Goal: Feedback & Contribution: Submit feedback/report problem

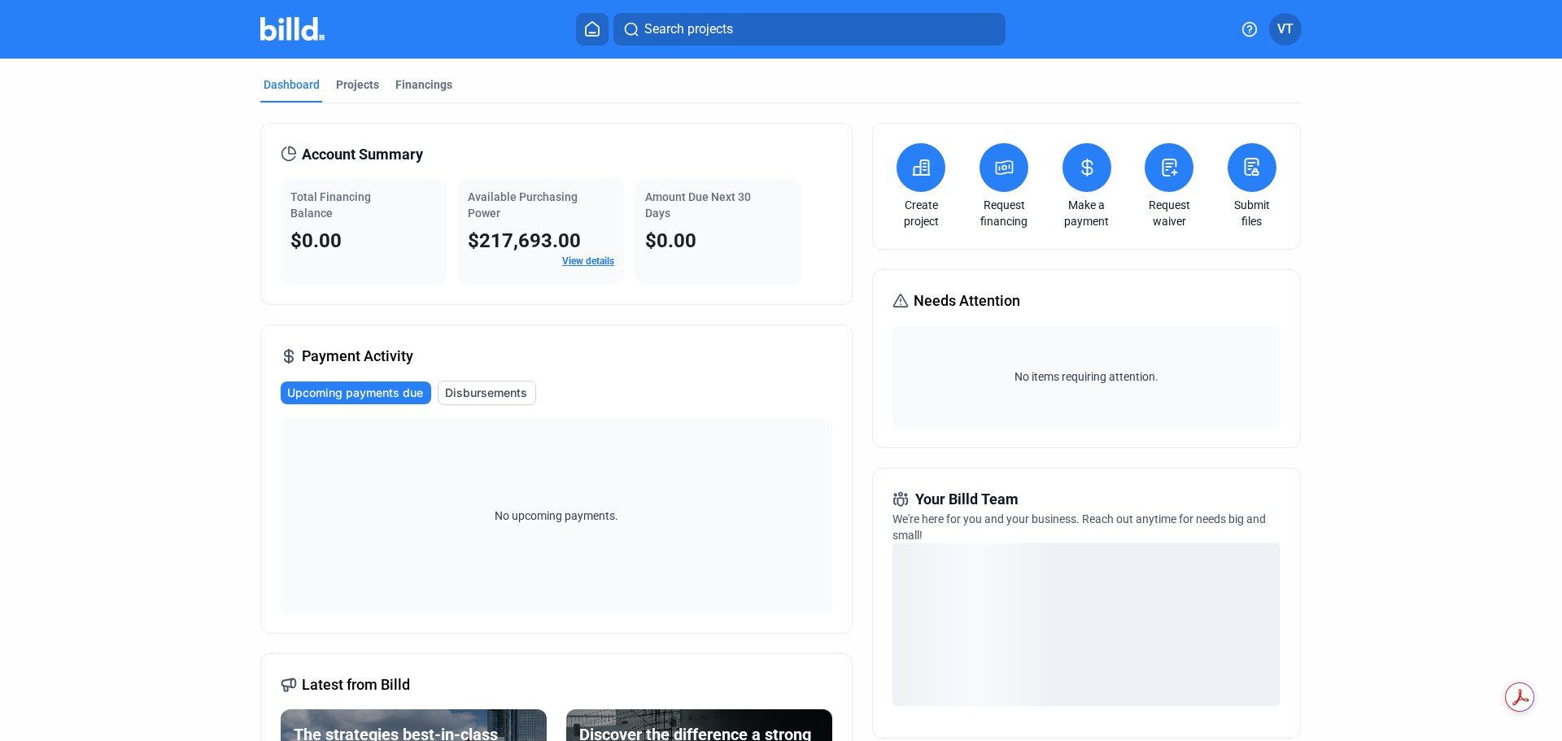
click at [590, 24] on icon at bounding box center [592, 29] width 13 height 14
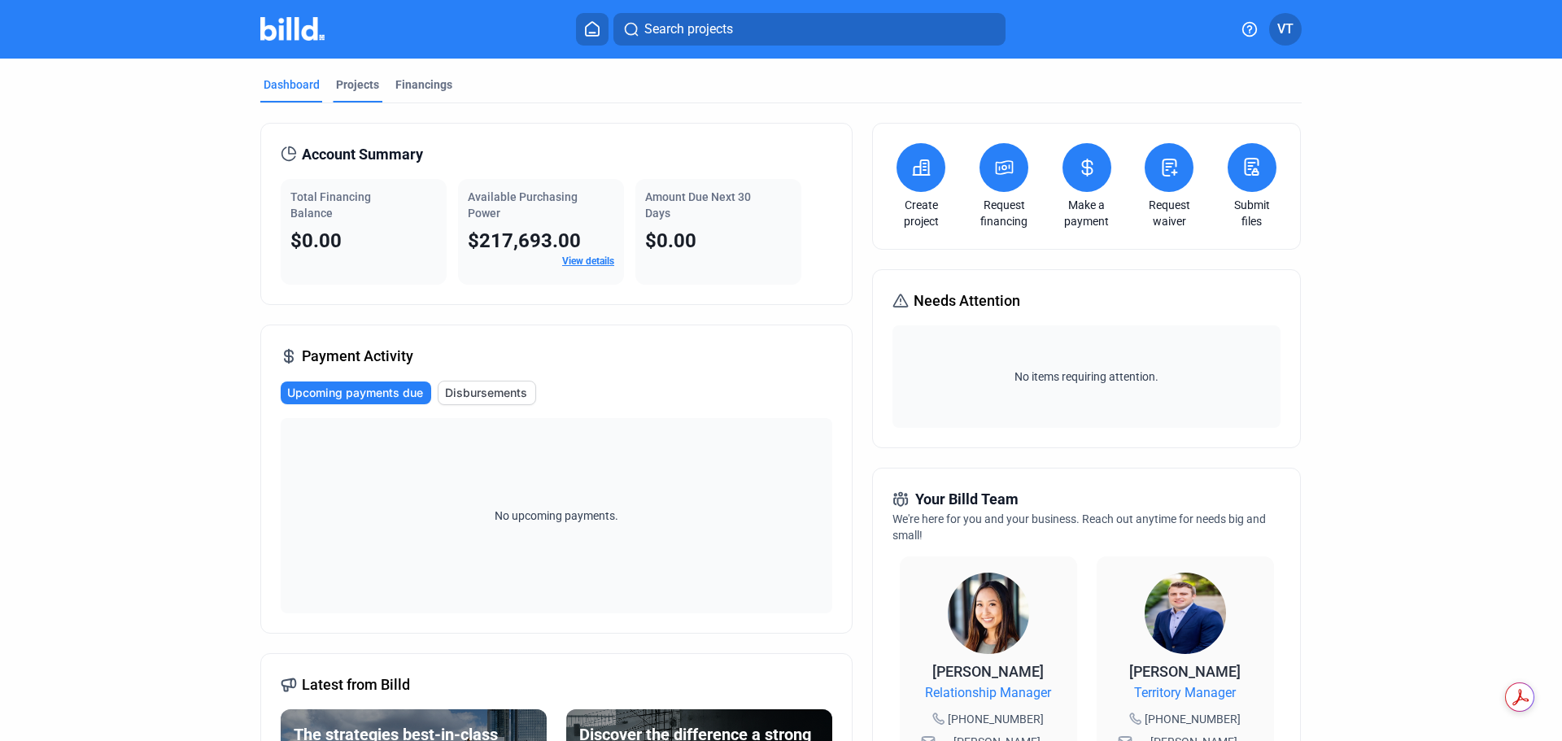
click at [358, 92] on div "Projects" at bounding box center [357, 84] width 43 height 16
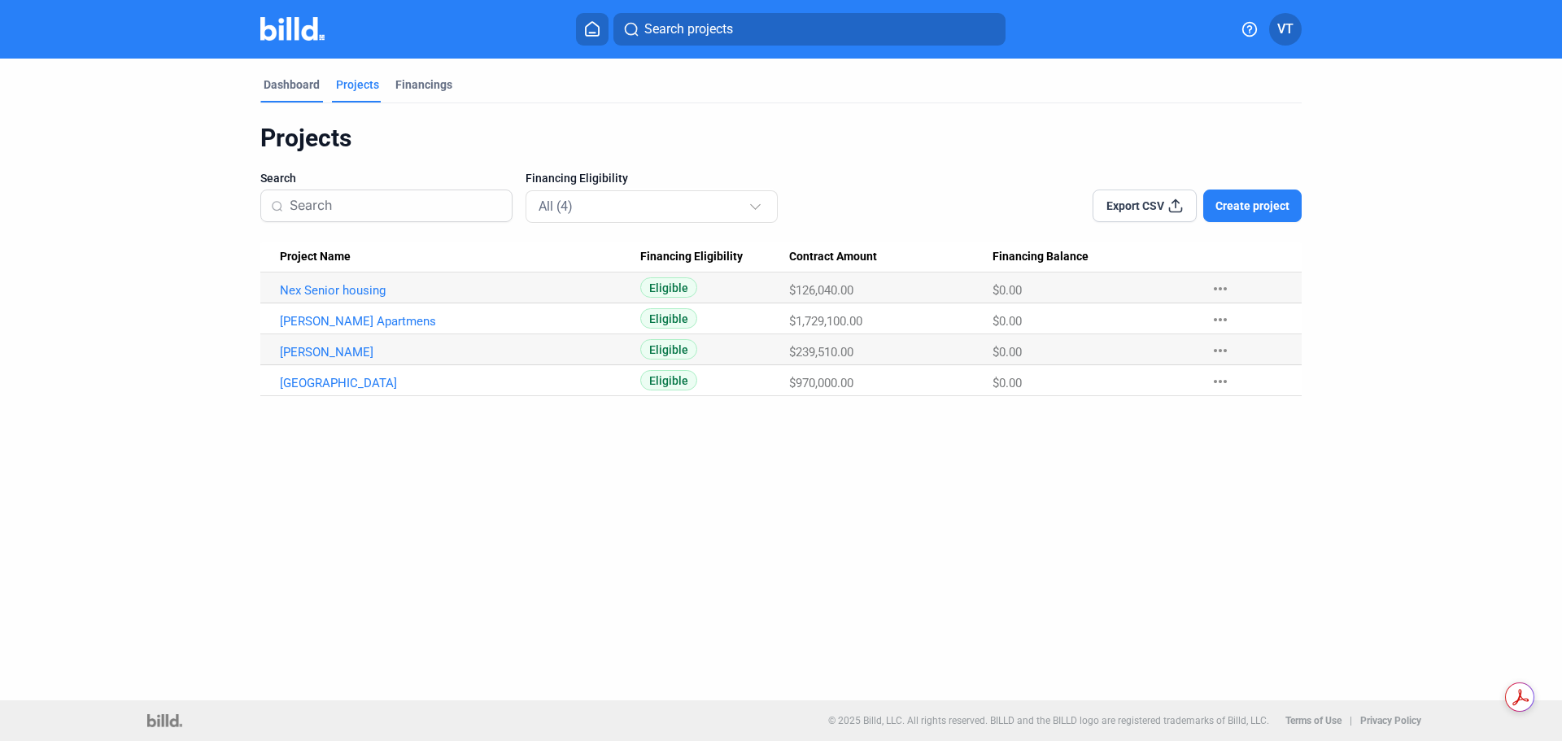
click at [306, 88] on div "Dashboard" at bounding box center [292, 84] width 56 height 16
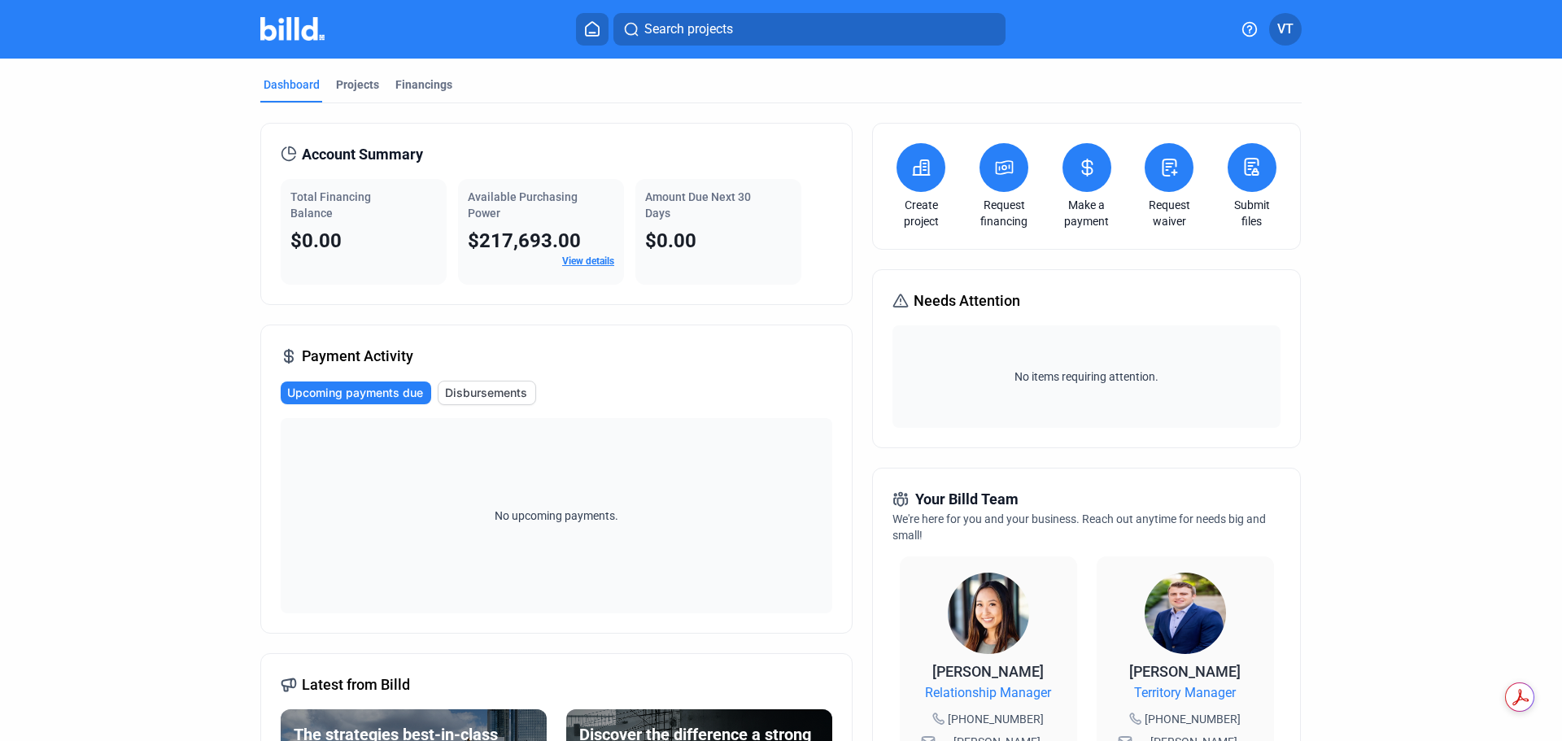
click at [492, 400] on span "Disbursements" at bounding box center [486, 393] width 82 height 16
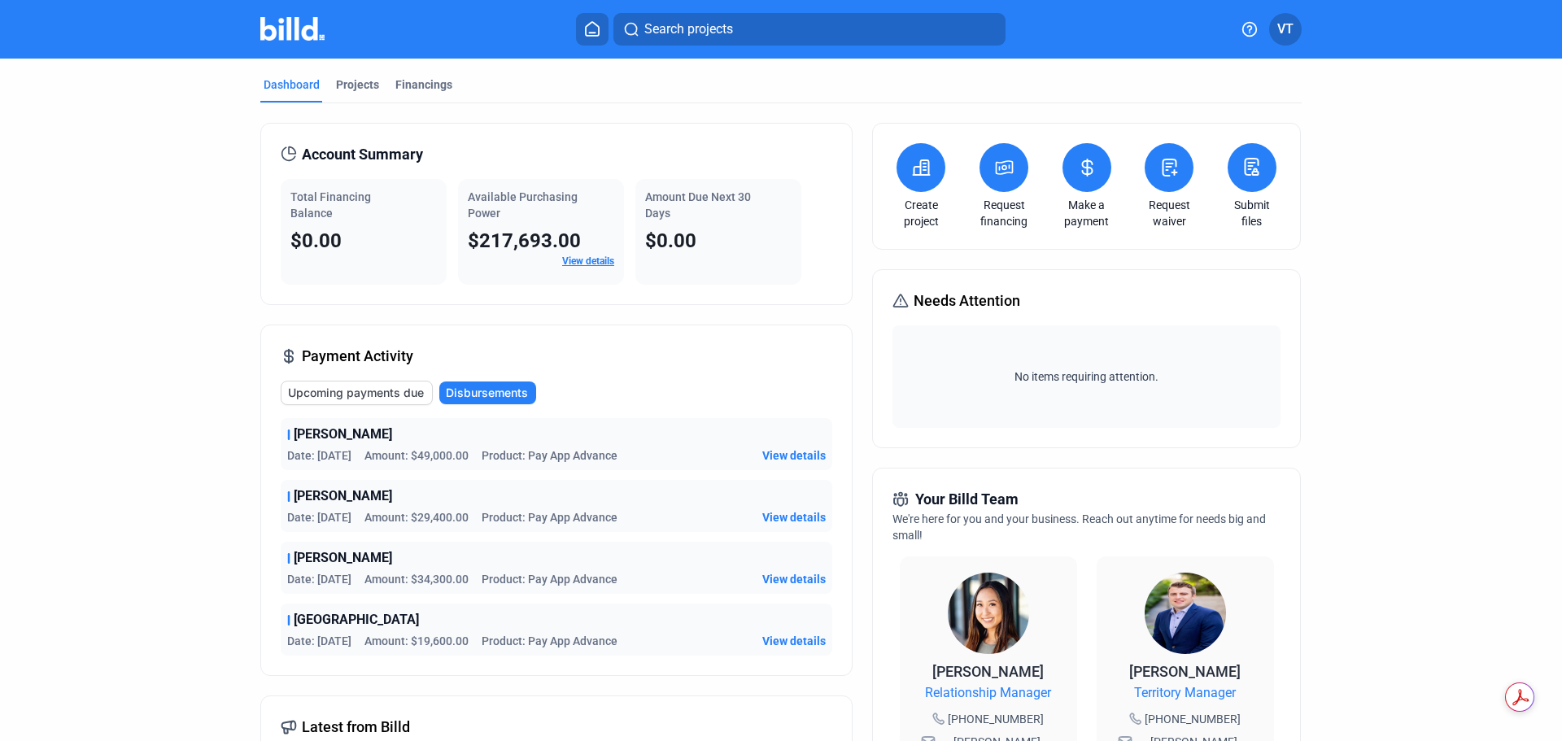
click at [1287, 31] on span "VT" at bounding box center [1285, 30] width 16 height 20
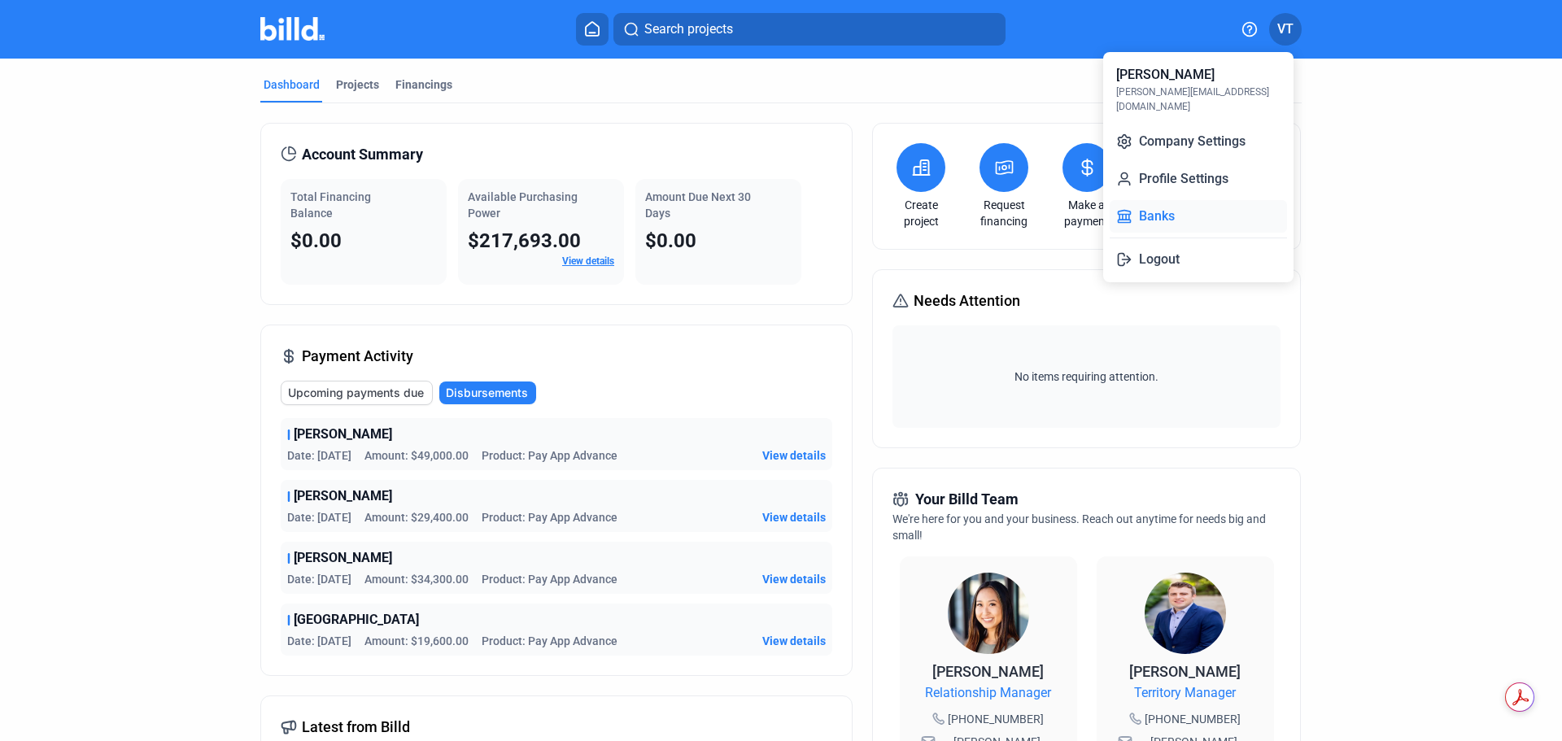
click at [1174, 200] on button "Banks" at bounding box center [1197, 216] width 177 height 33
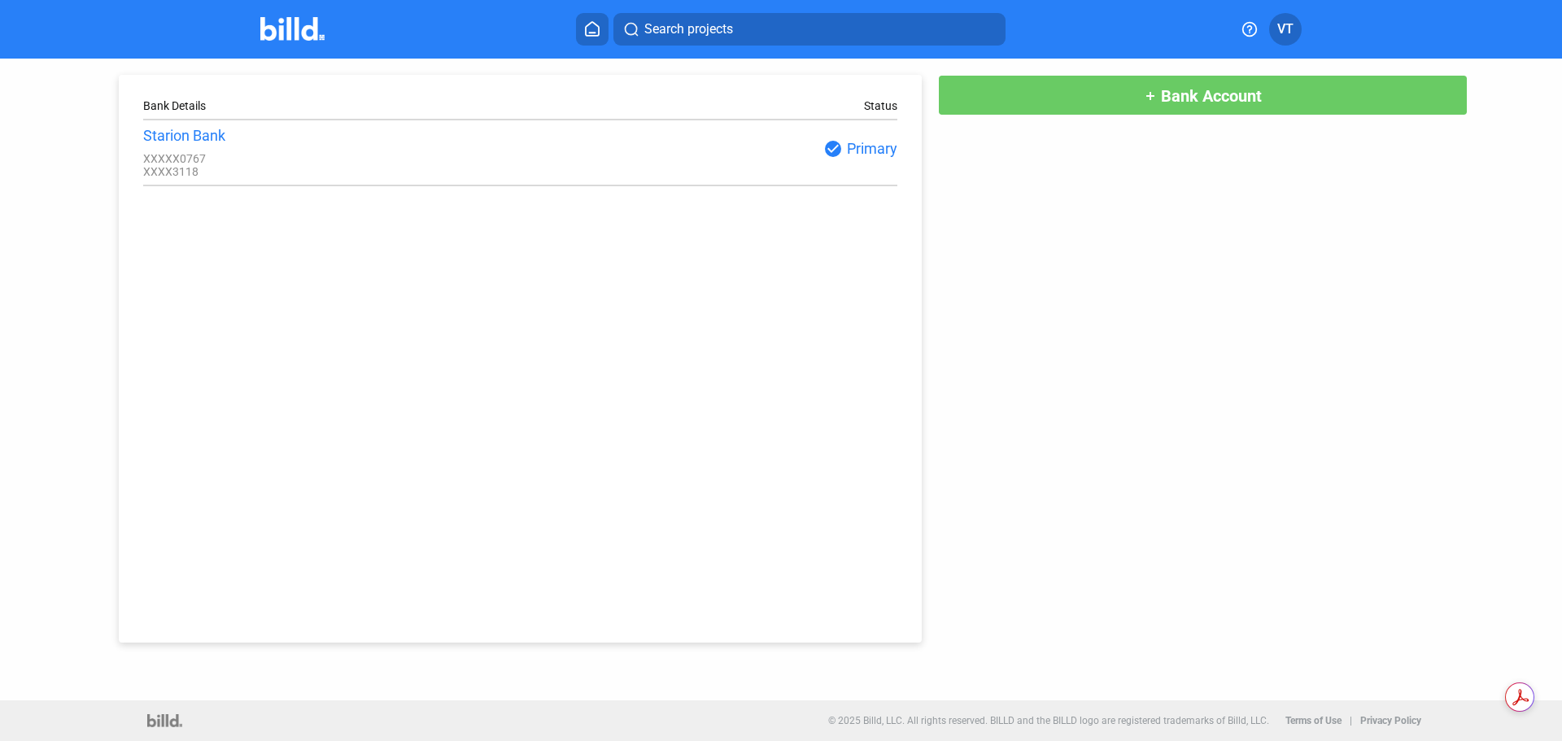
click at [1274, 33] on button "VT" at bounding box center [1285, 29] width 33 height 33
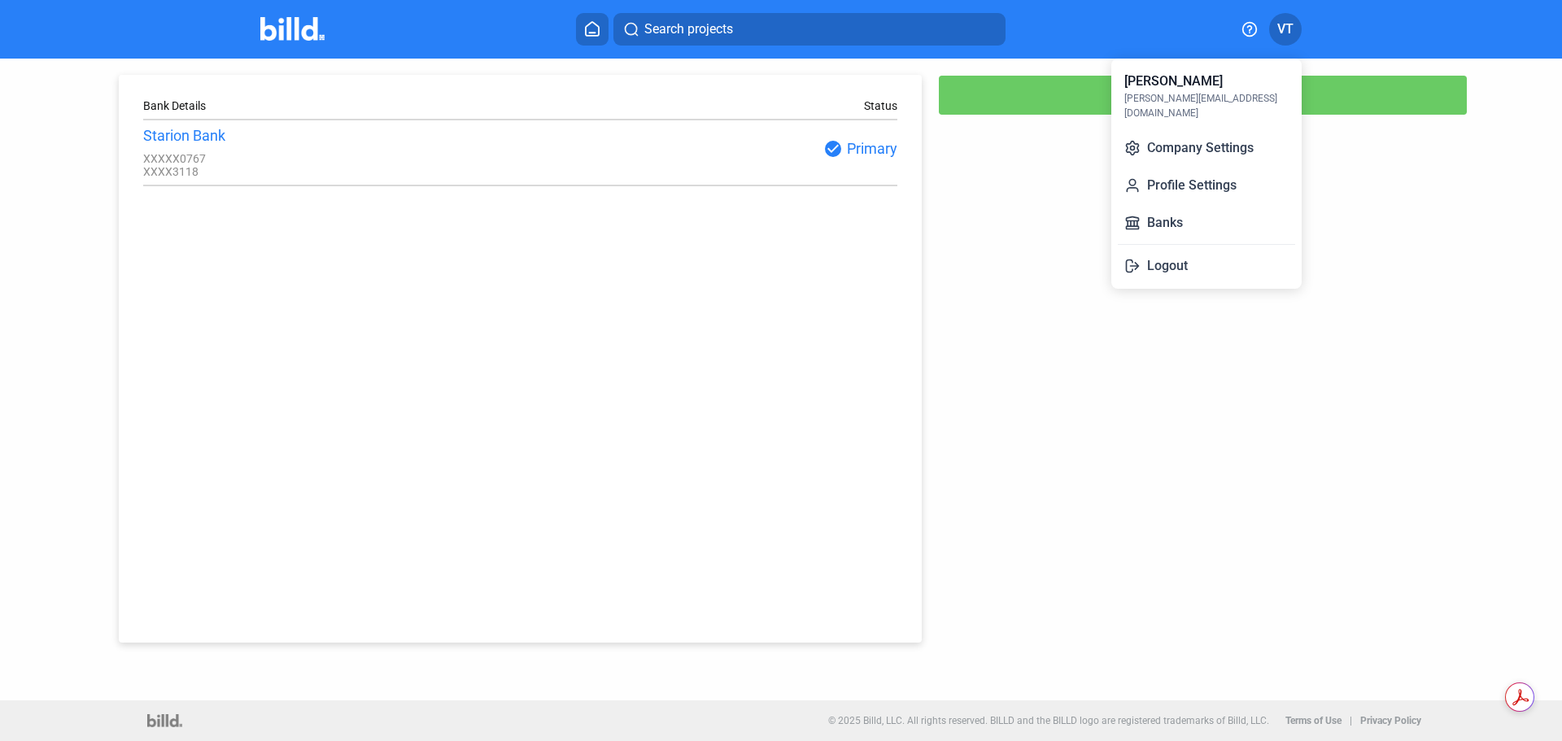
click at [929, 316] on div at bounding box center [781, 370] width 1562 height 741
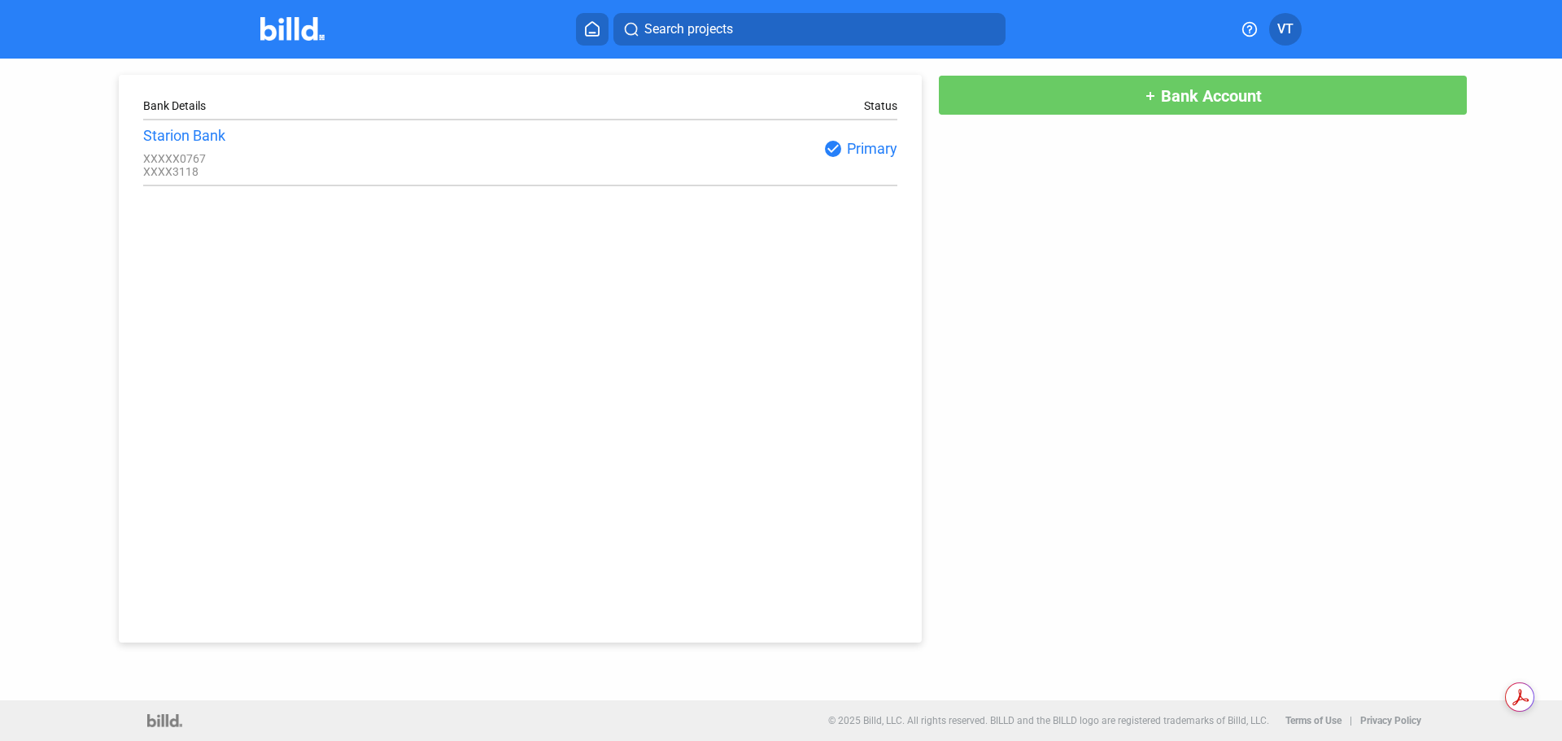
click at [279, 35] on img at bounding box center [292, 29] width 64 height 24
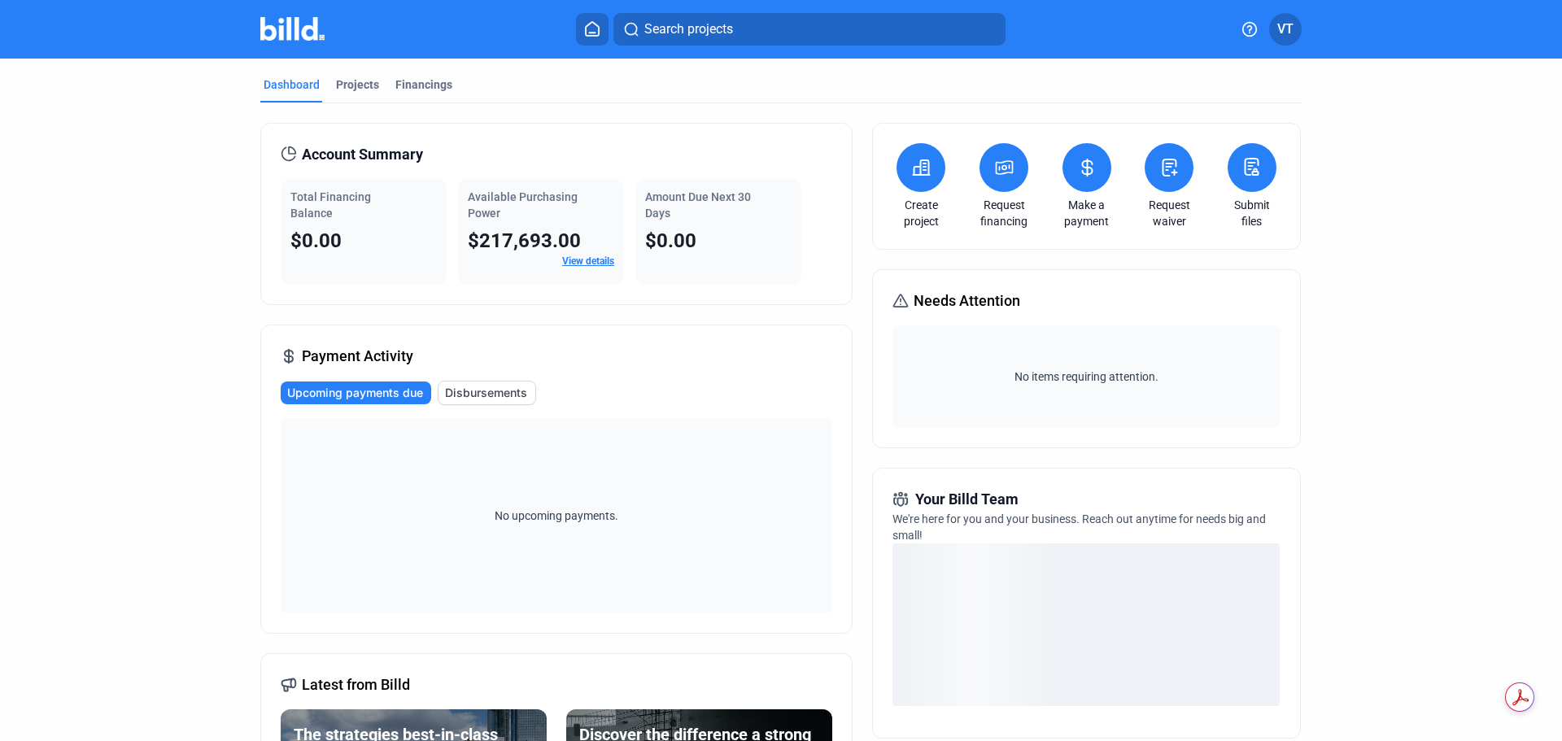
click at [974, 327] on div "No items requiring attention." at bounding box center [1085, 376] width 387 height 102
click at [924, 175] on icon at bounding box center [921, 167] width 16 height 15
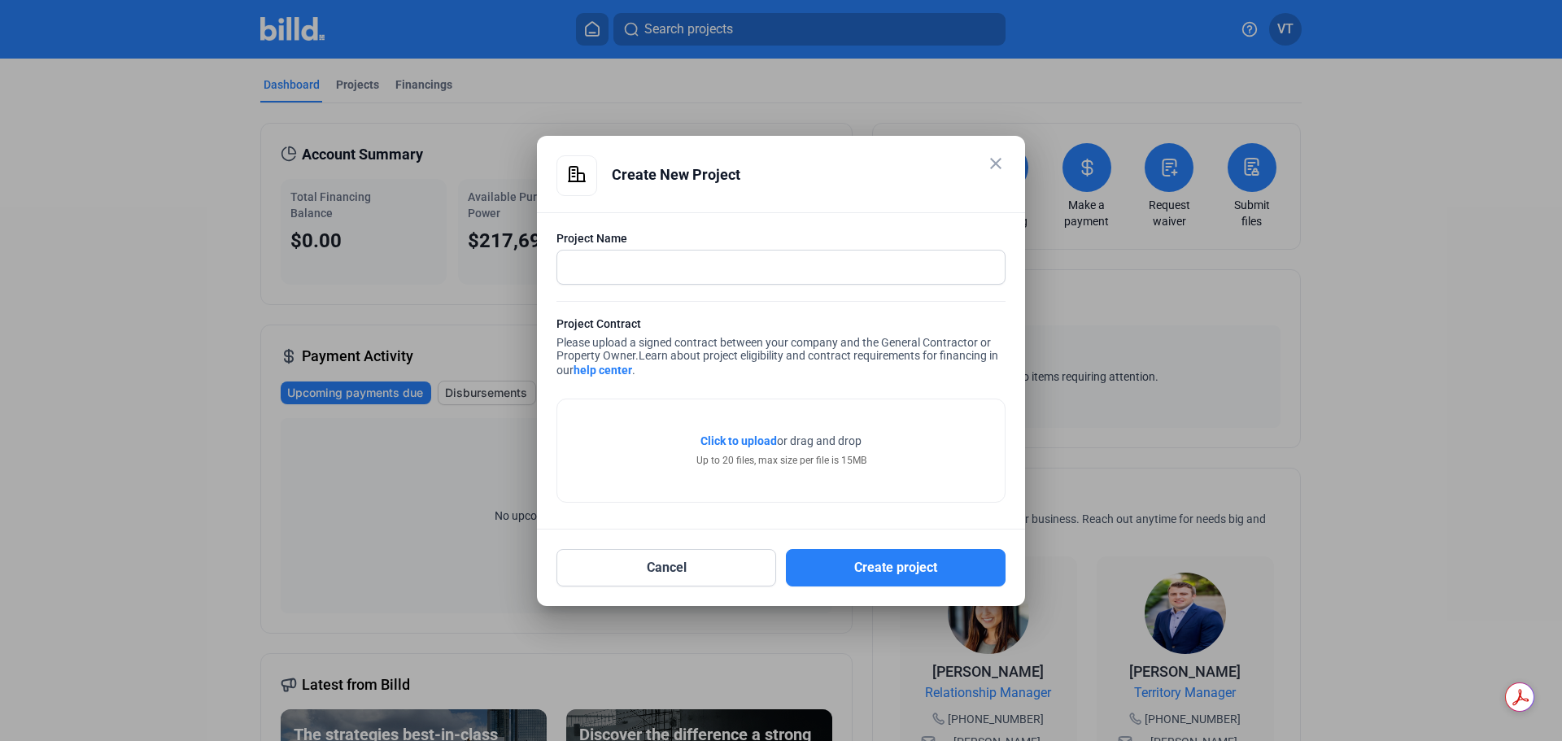
click at [995, 168] on mat-icon "close" at bounding box center [996, 164] width 20 height 20
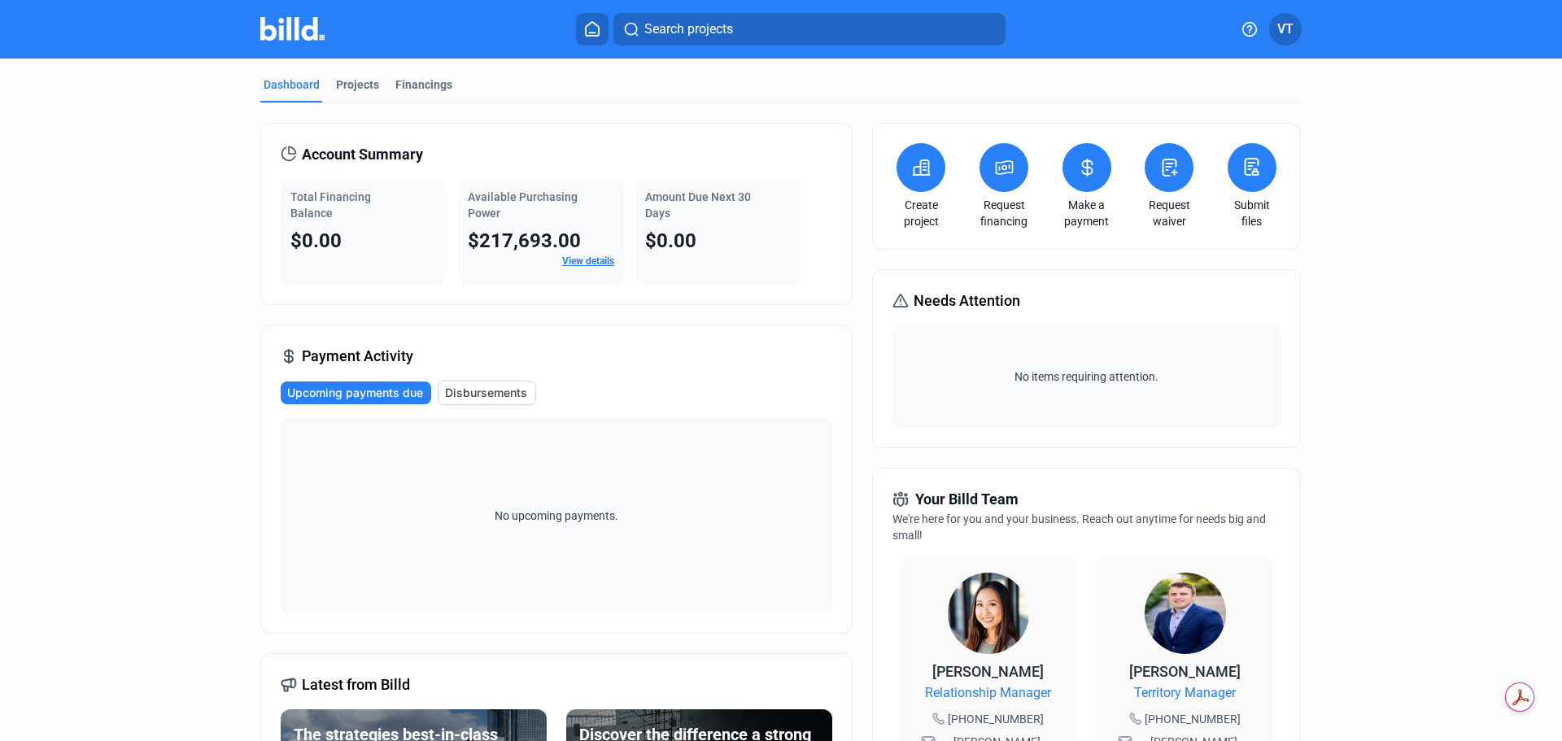
click at [1013, 183] on button at bounding box center [1003, 167] width 49 height 49
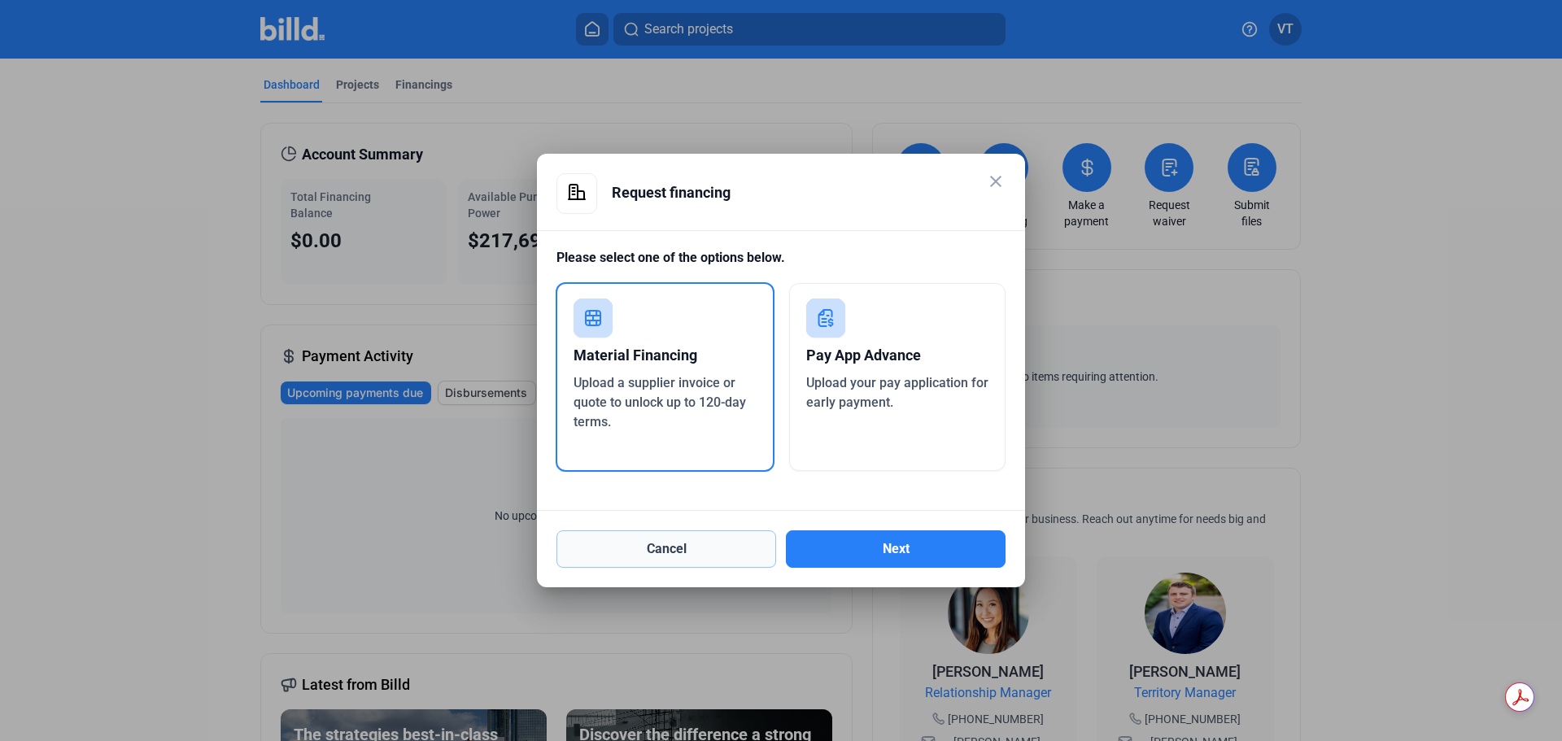
click at [694, 555] on button "Cancel" at bounding box center [666, 548] width 220 height 37
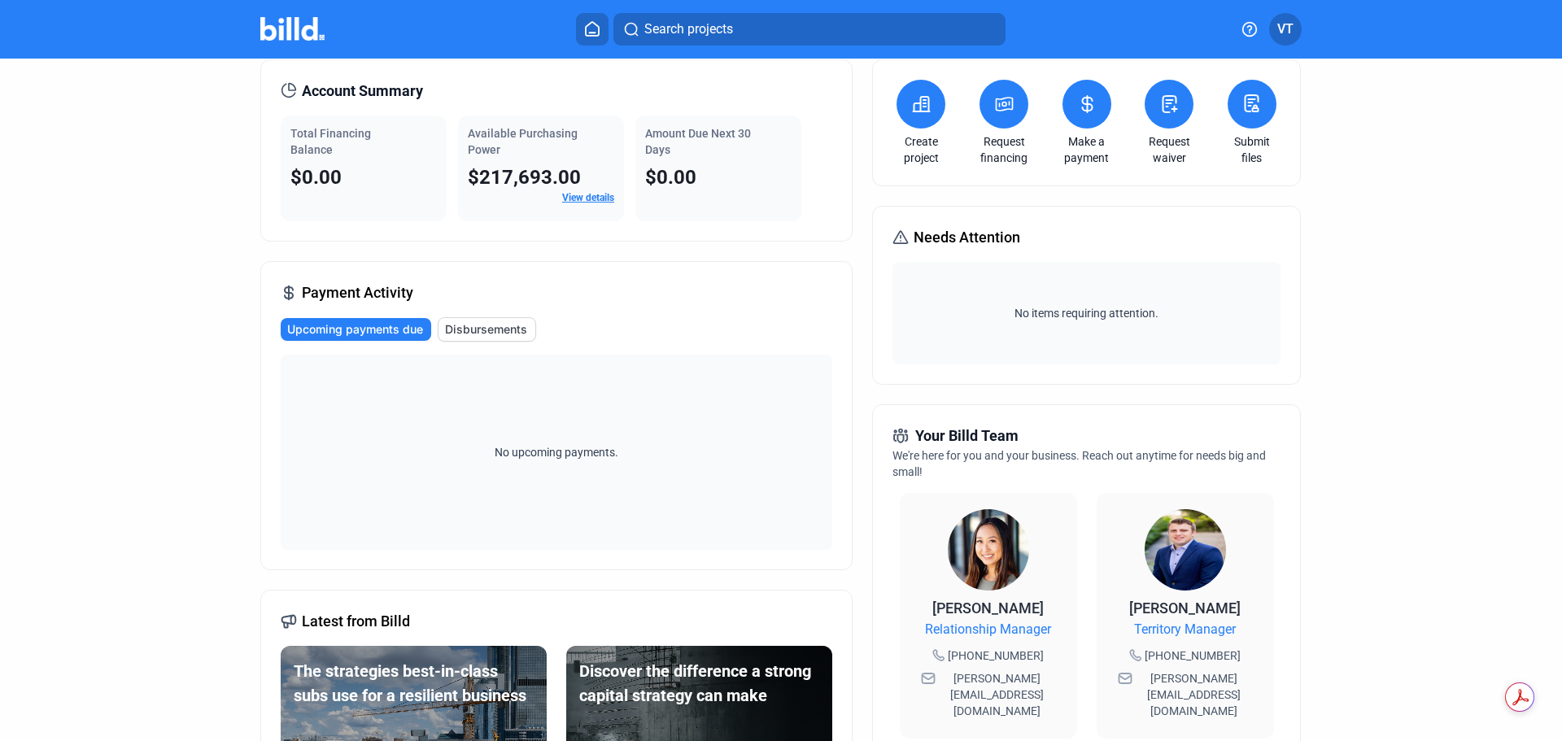
scroll to position [81, 0]
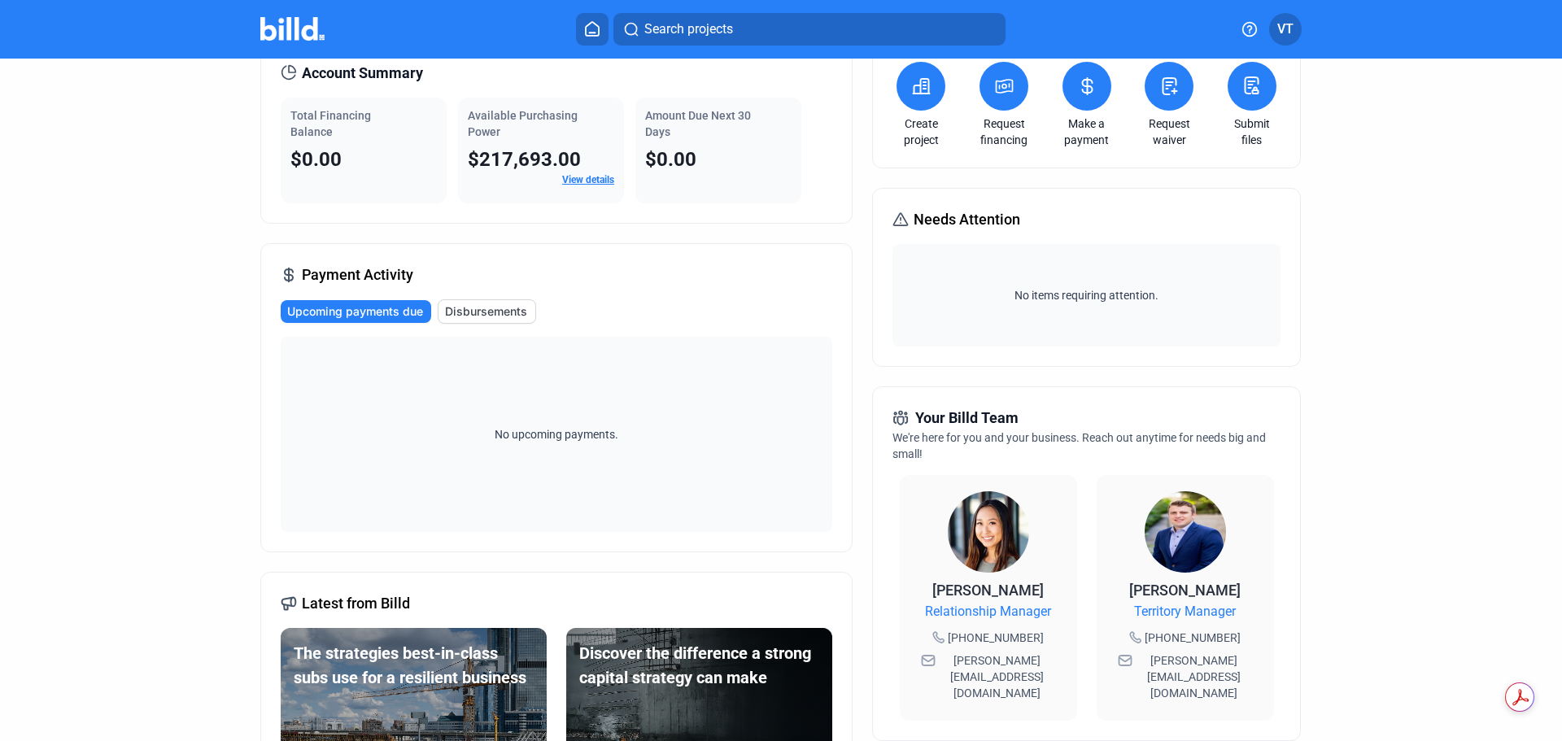
click at [599, 15] on button at bounding box center [592, 29] width 33 height 33
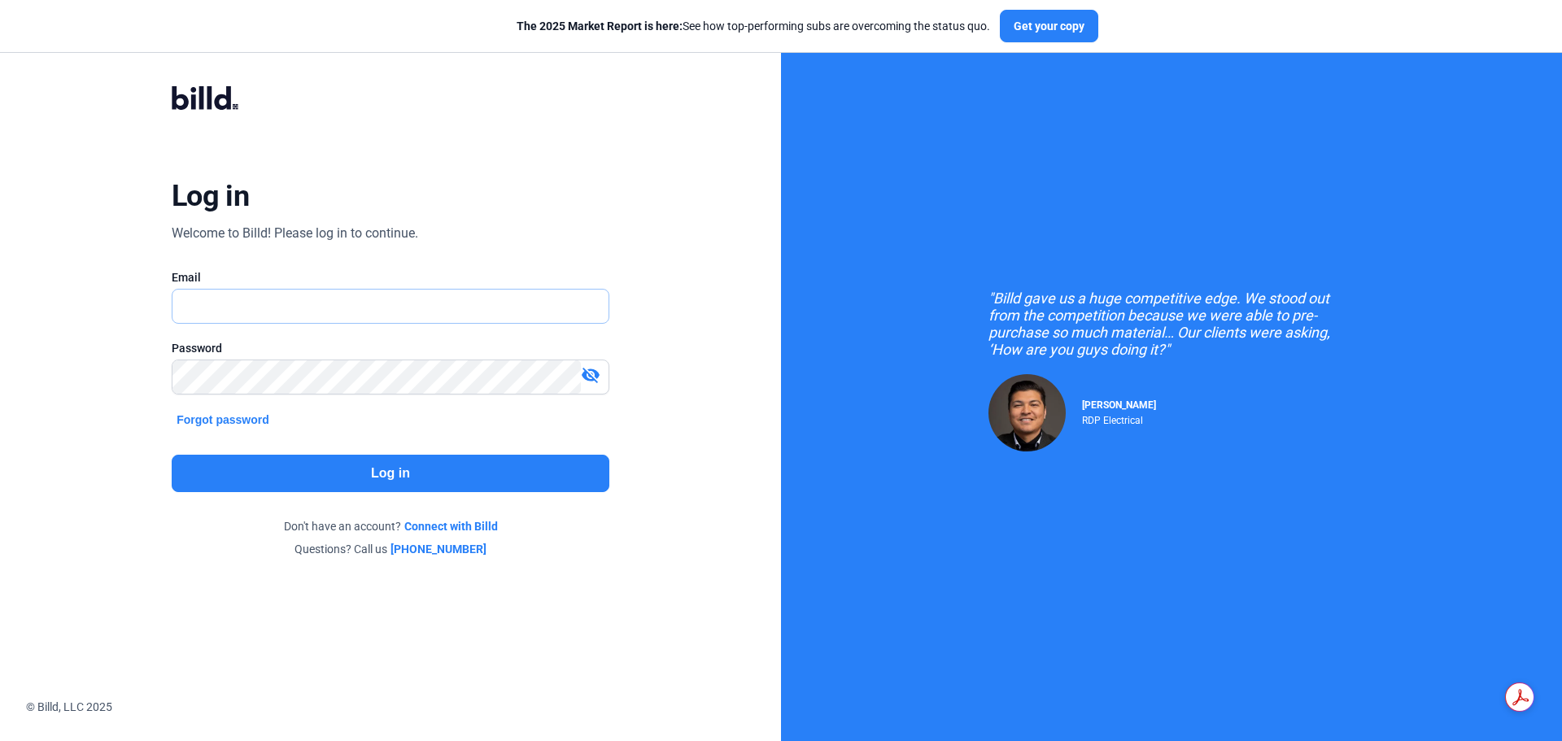
type input "[PERSON_NAME][EMAIL_ADDRESS][DOMAIN_NAME]"
click at [367, 465] on button "Log in" at bounding box center [391, 473] width 438 height 37
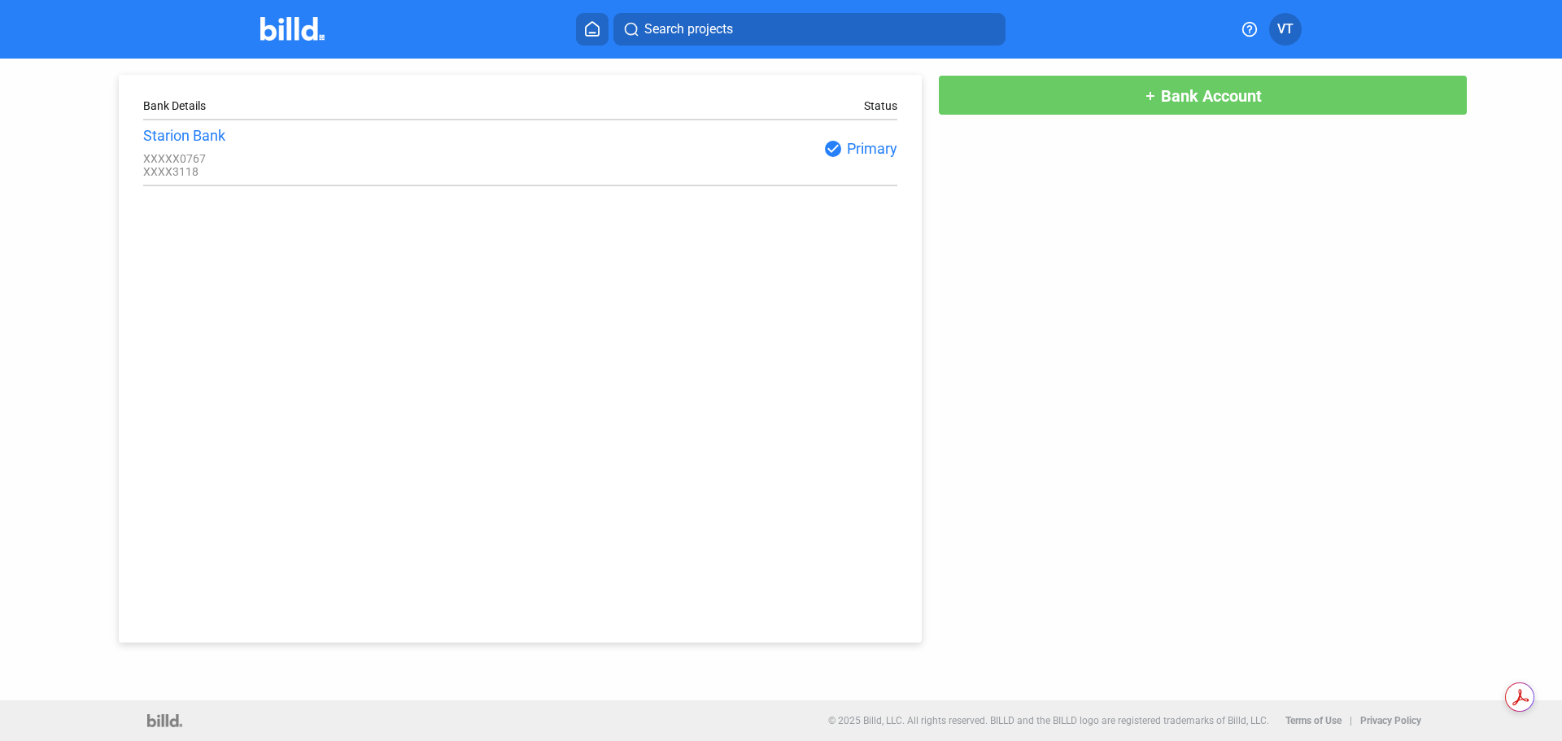
click at [586, 40] on button at bounding box center [592, 29] width 33 height 33
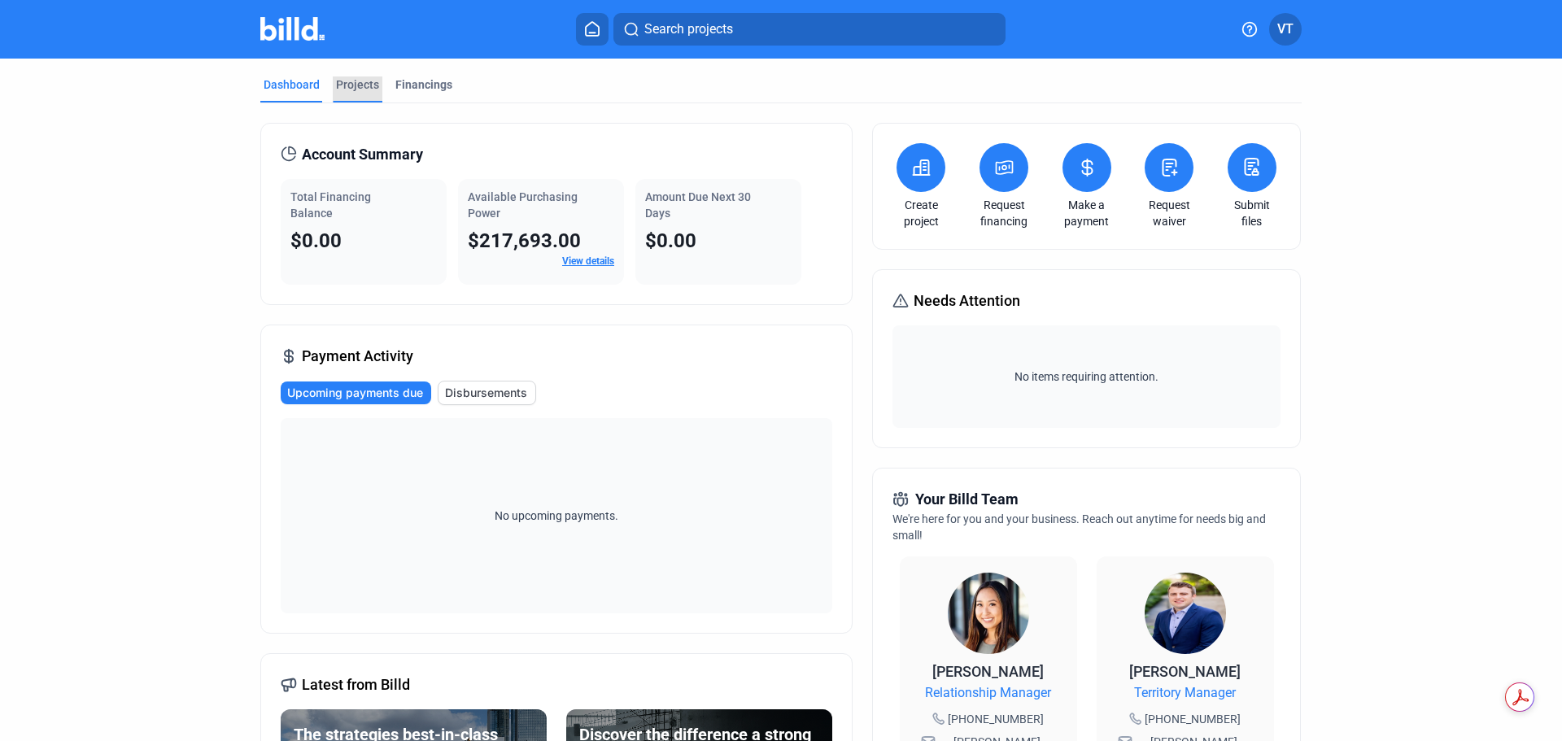
click at [364, 82] on div "Projects" at bounding box center [357, 84] width 43 height 16
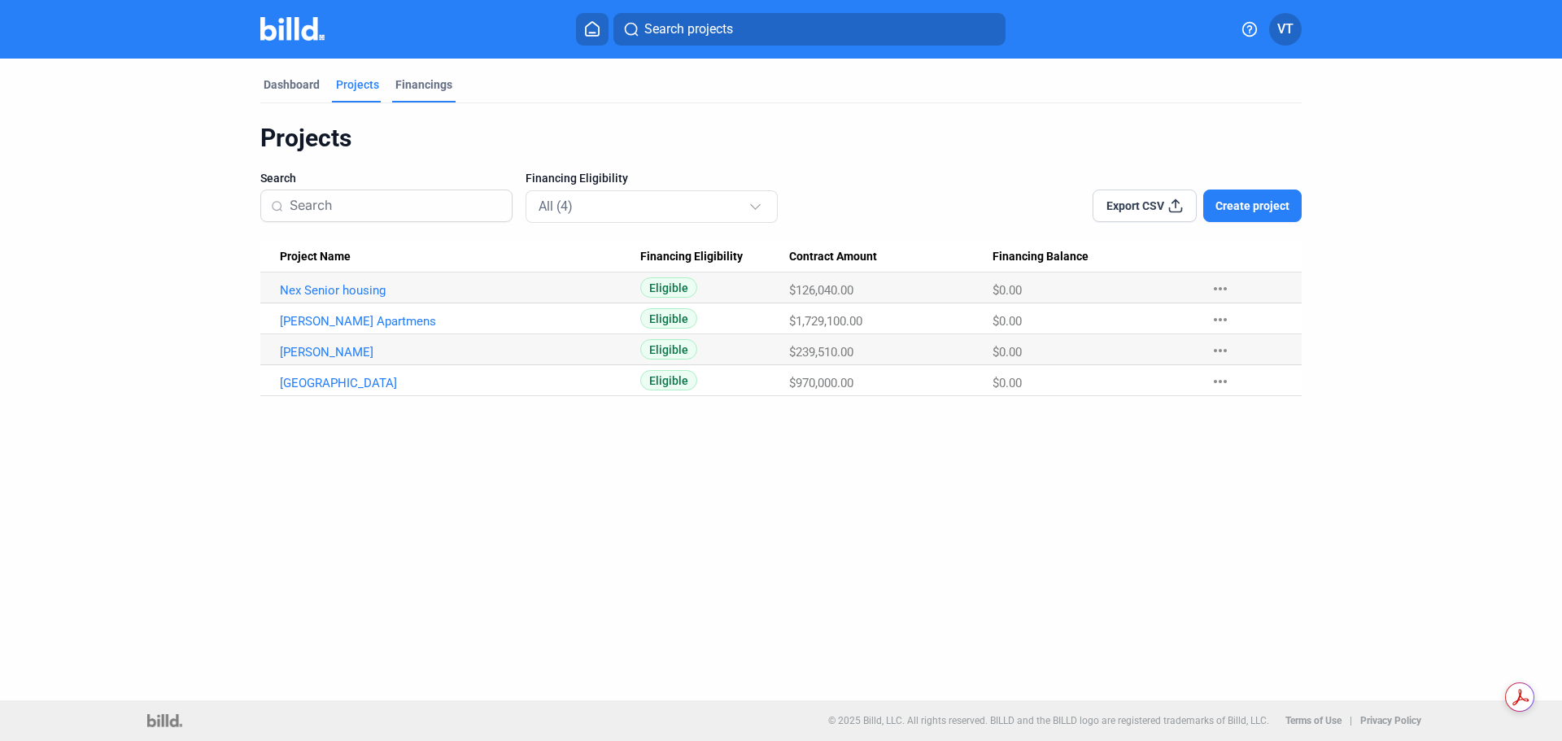
click at [427, 79] on div "Financings" at bounding box center [423, 84] width 57 height 16
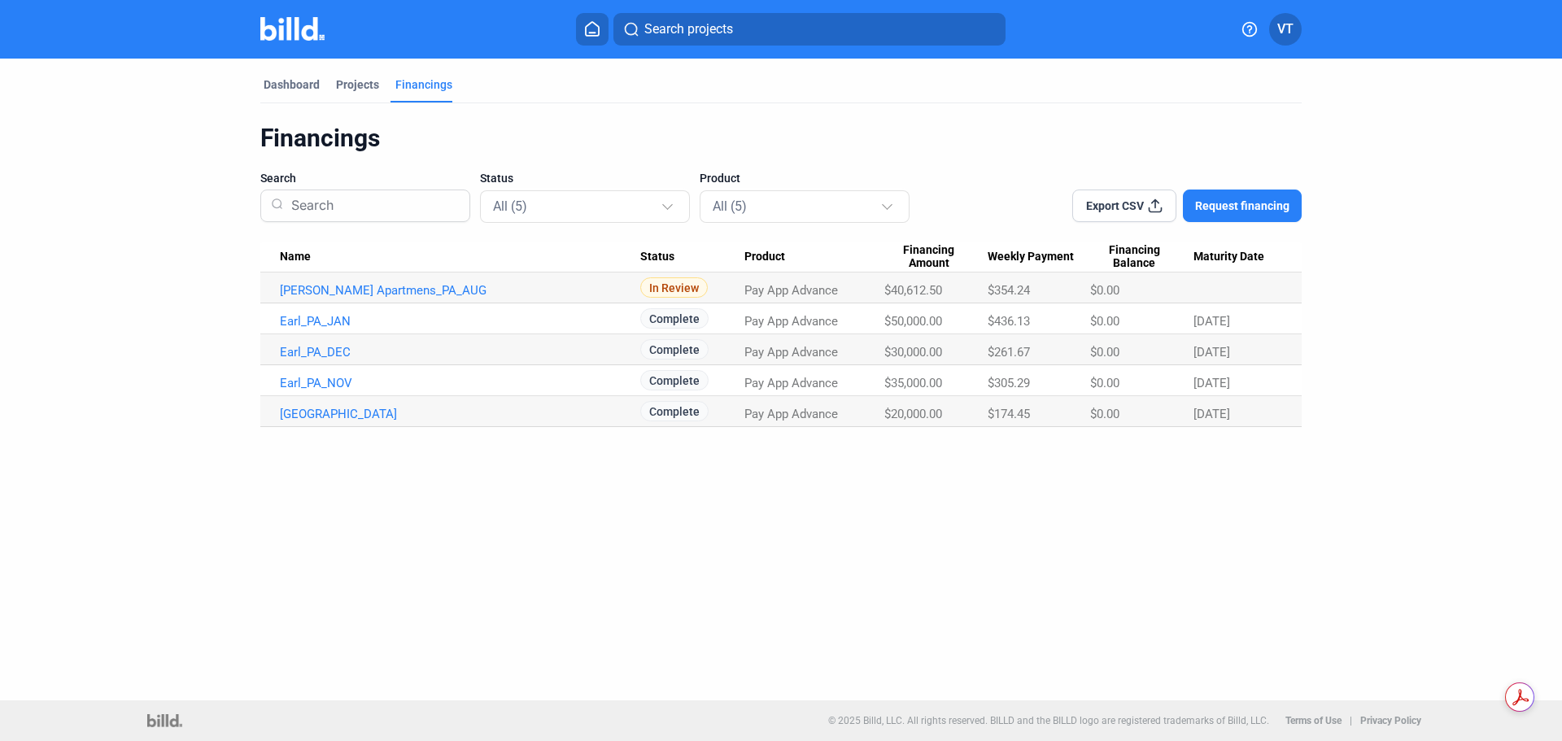
click at [1121, 201] on span "Export CSV" at bounding box center [1115, 206] width 58 height 16
click at [1074, 120] on div "Financings Search Status All (5) Product All (5) Export CSV Request financing N…" at bounding box center [780, 265] width 1041 height 324
click at [279, 78] on div "Dashboard" at bounding box center [292, 84] width 56 height 16
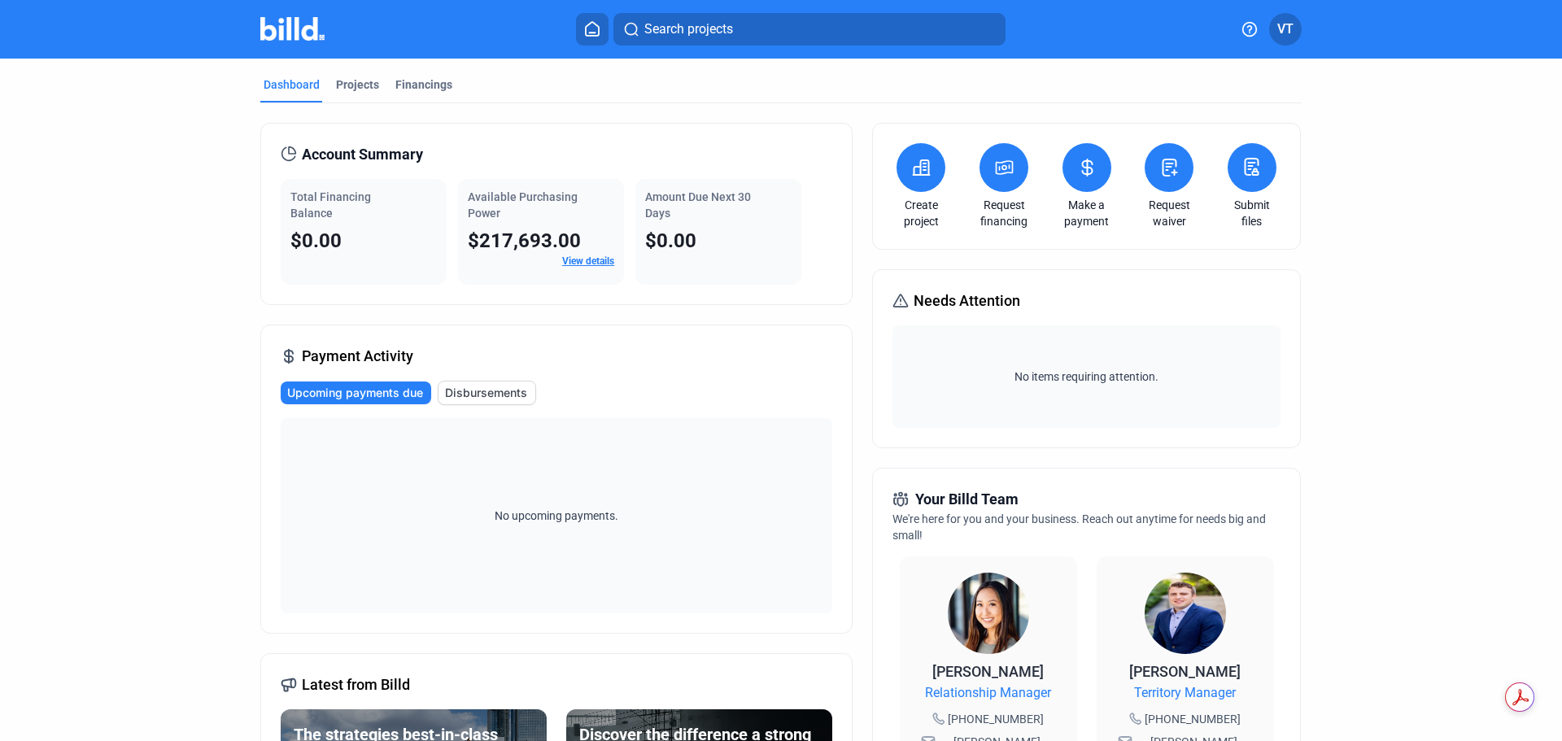
click at [1253, 163] on icon at bounding box center [1251, 167] width 13 height 16
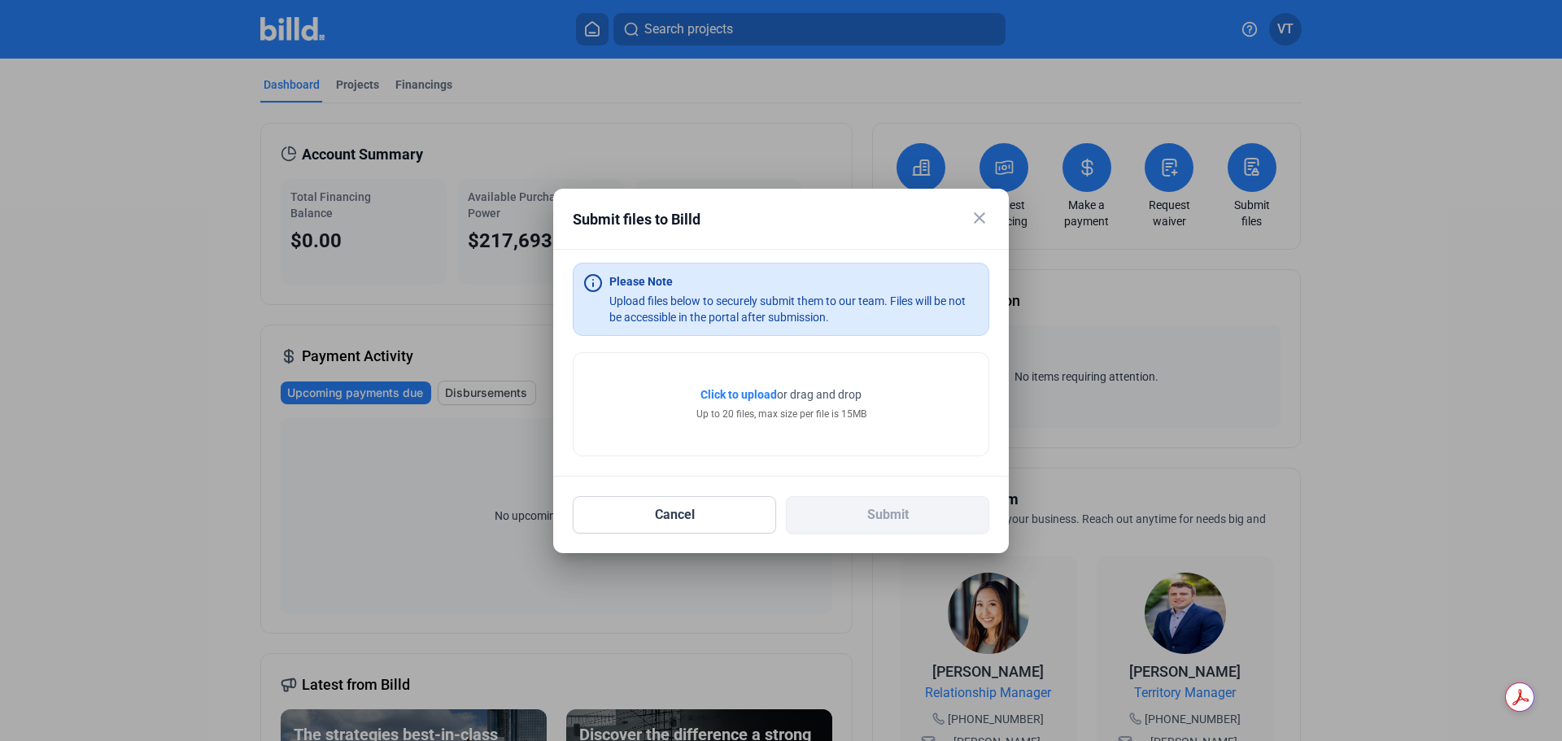
click at [768, 402] on span "Click to upload Tap to upload" at bounding box center [738, 394] width 76 height 16
click at [747, 390] on span "Click to upload" at bounding box center [738, 394] width 76 height 13
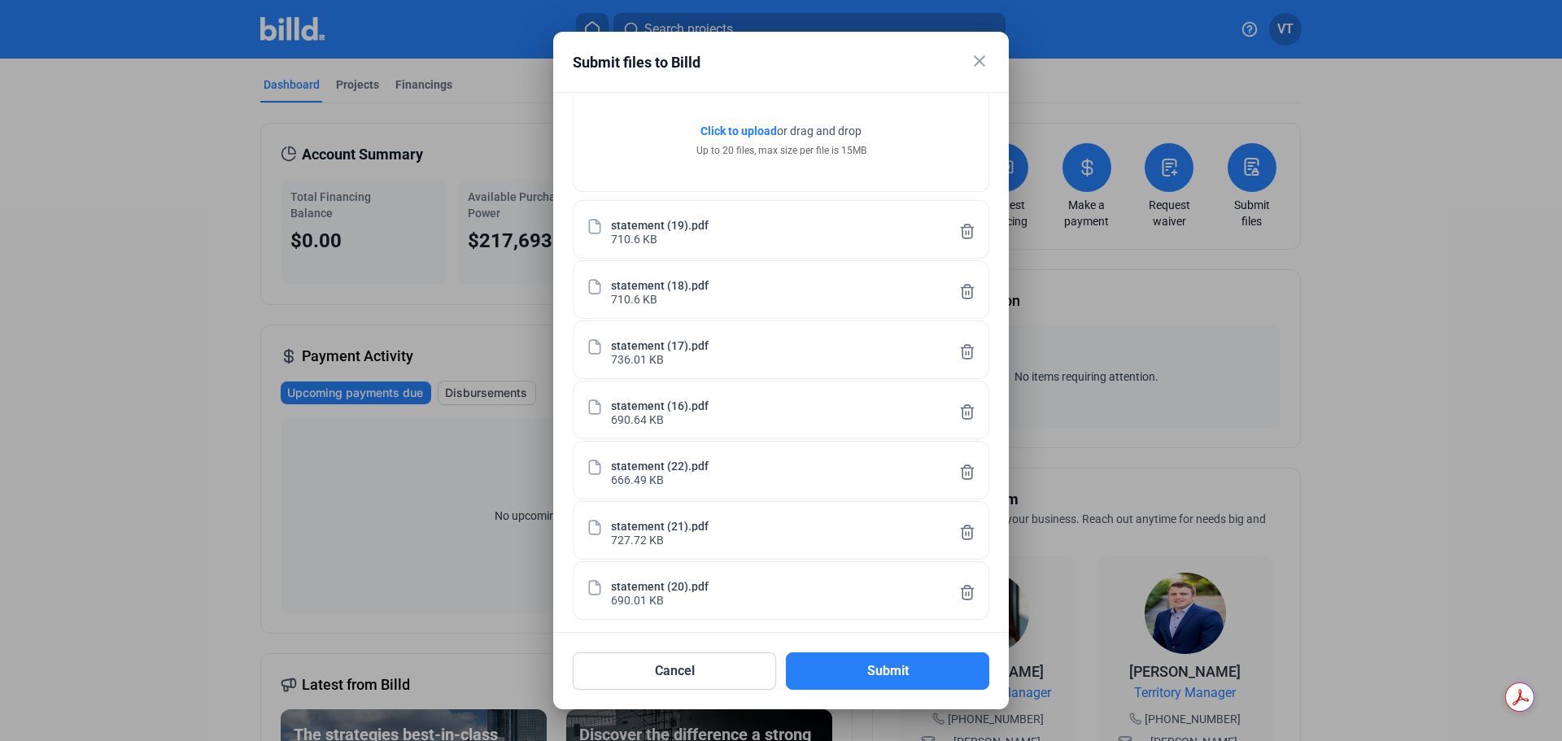
scroll to position [108, 0]
click at [877, 667] on button "Submit" at bounding box center [887, 670] width 203 height 37
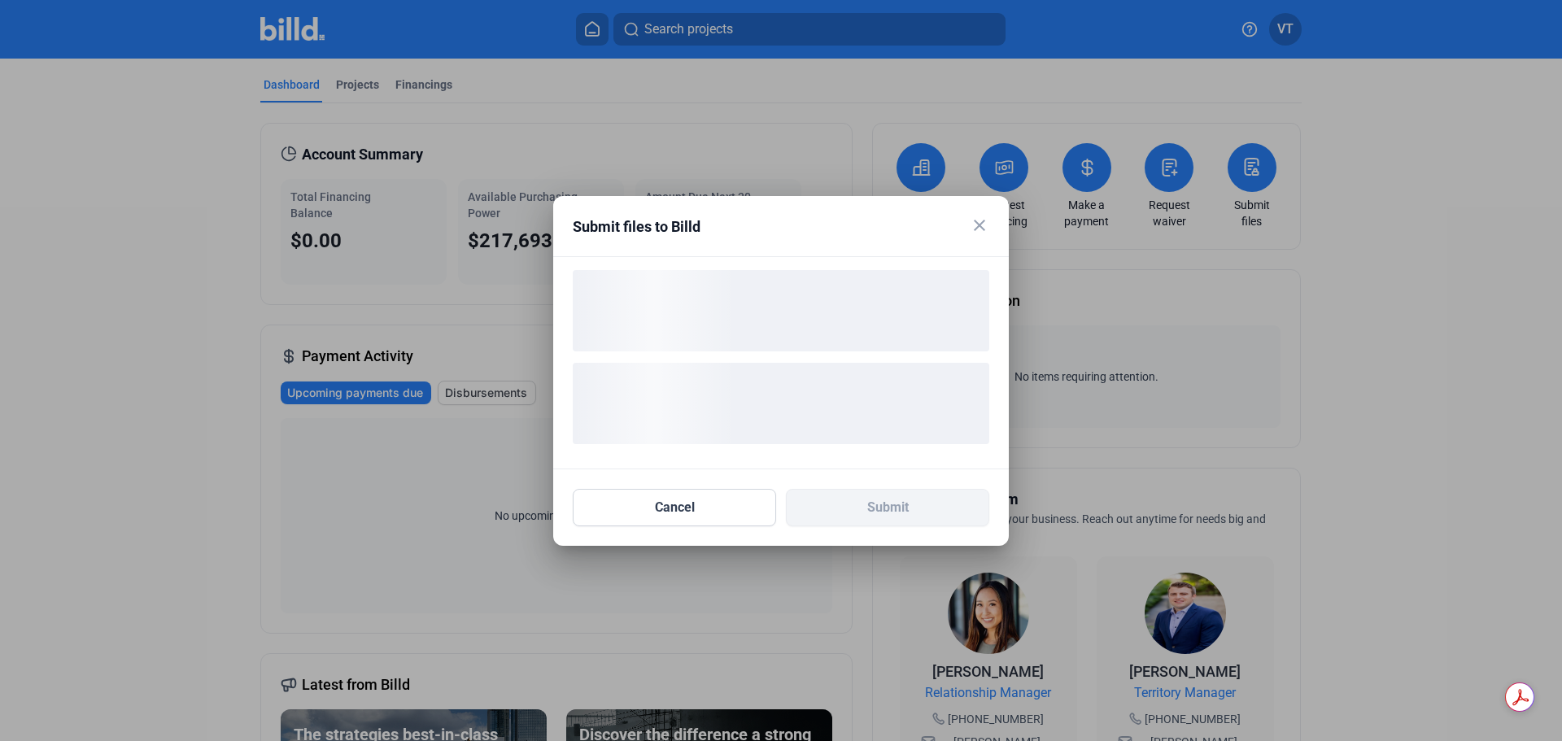
scroll to position [0, 0]
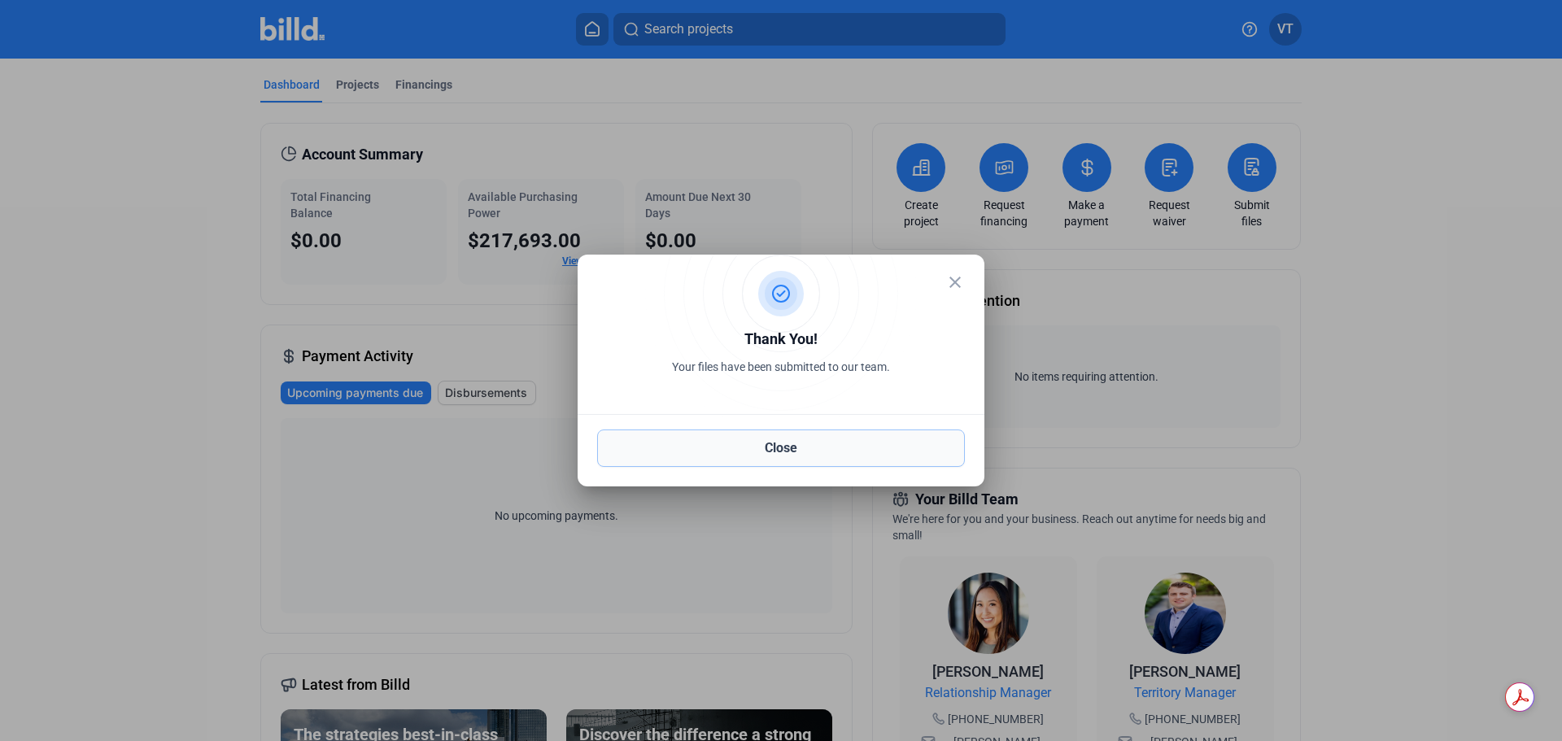
click at [747, 442] on button "Close" at bounding box center [781, 447] width 368 height 37
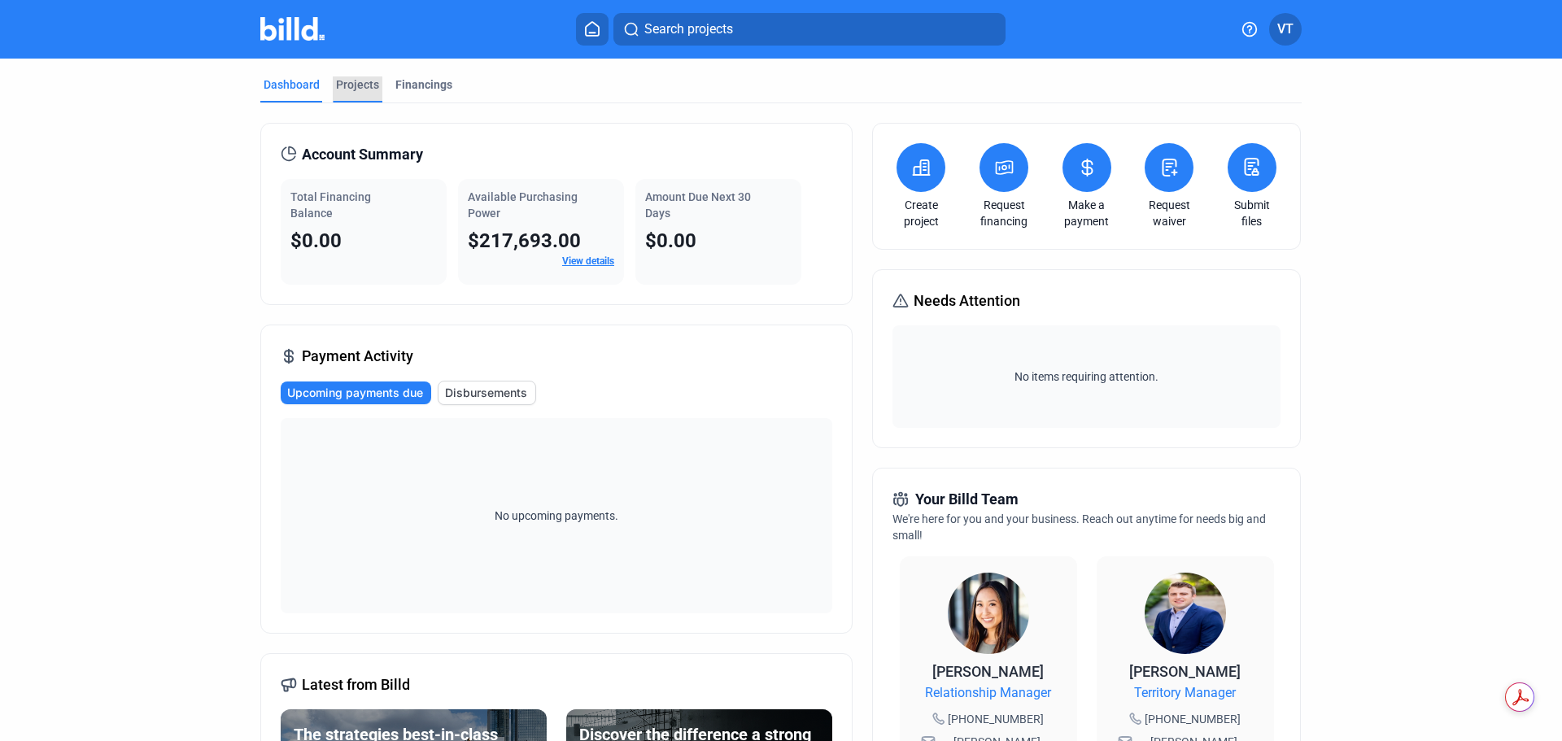
click at [356, 84] on div "Projects" at bounding box center [357, 84] width 43 height 16
